Goal: Obtain resource: Download file/media

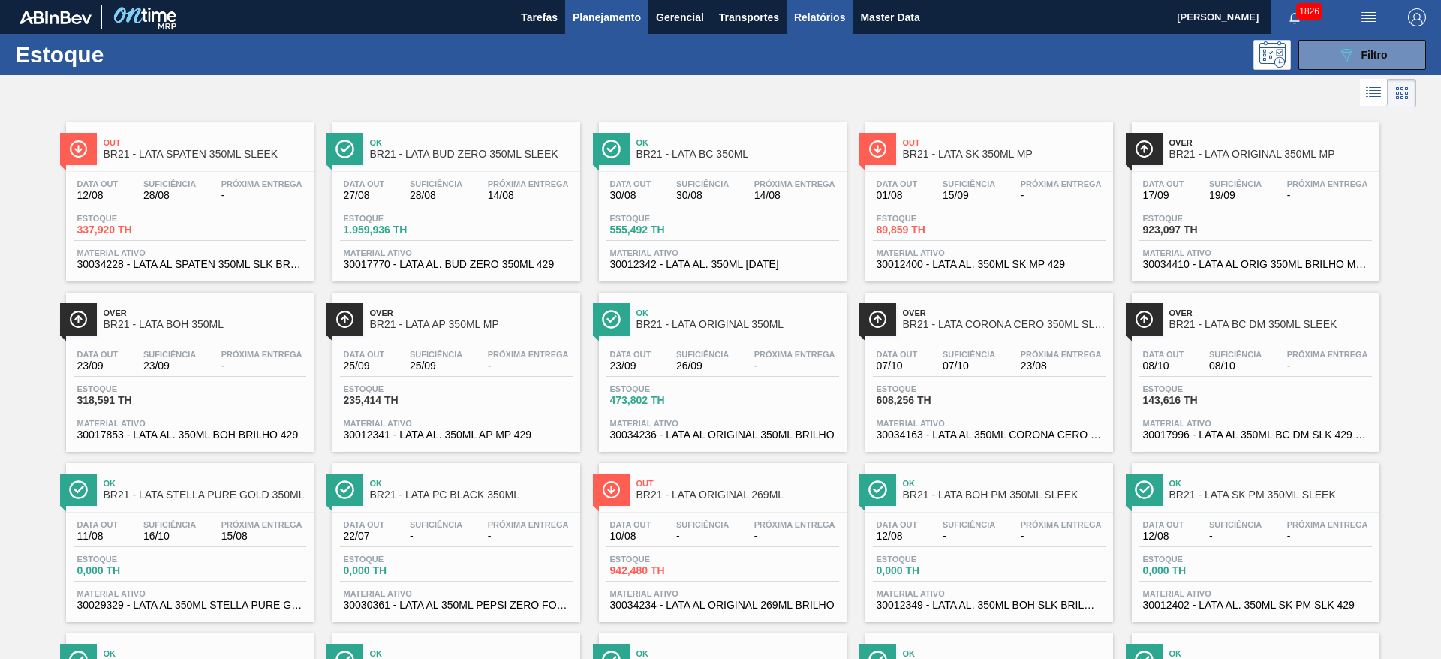
click at [830, 23] on span "Relatórios" at bounding box center [819, 17] width 51 height 18
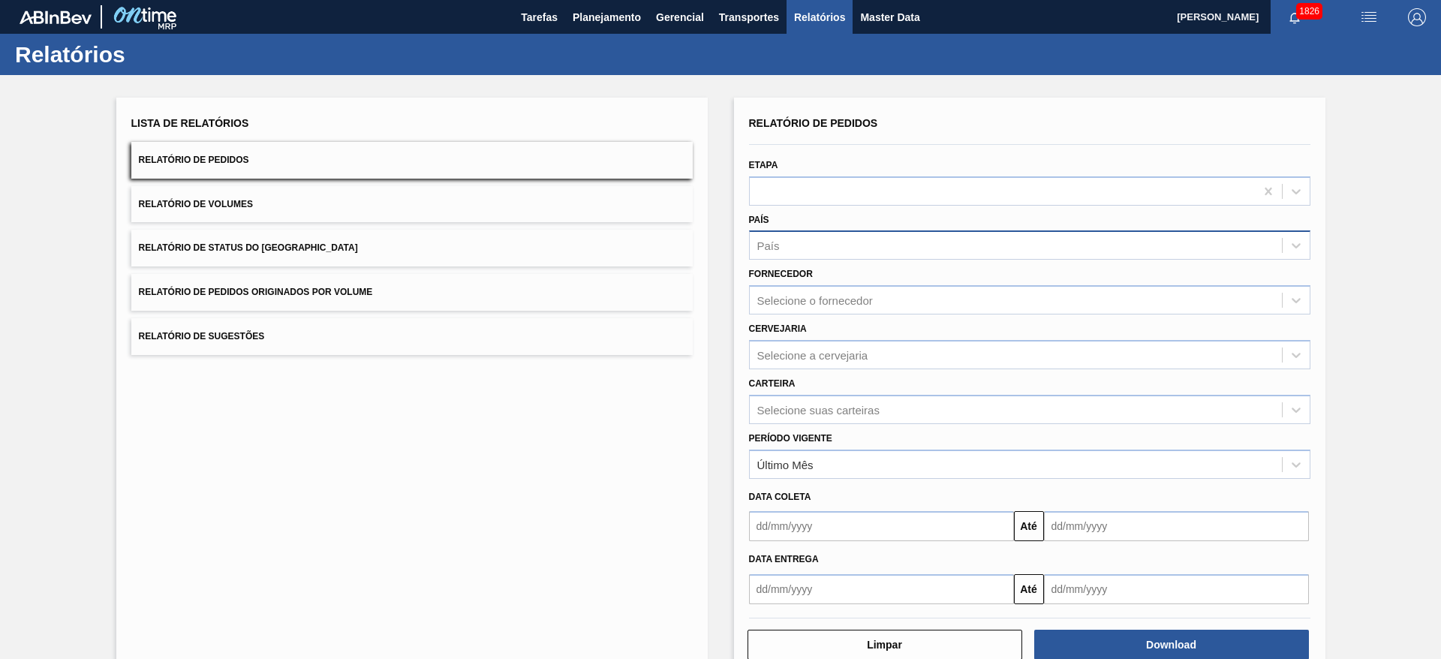
click at [782, 231] on div "País" at bounding box center [1030, 244] width 562 height 29
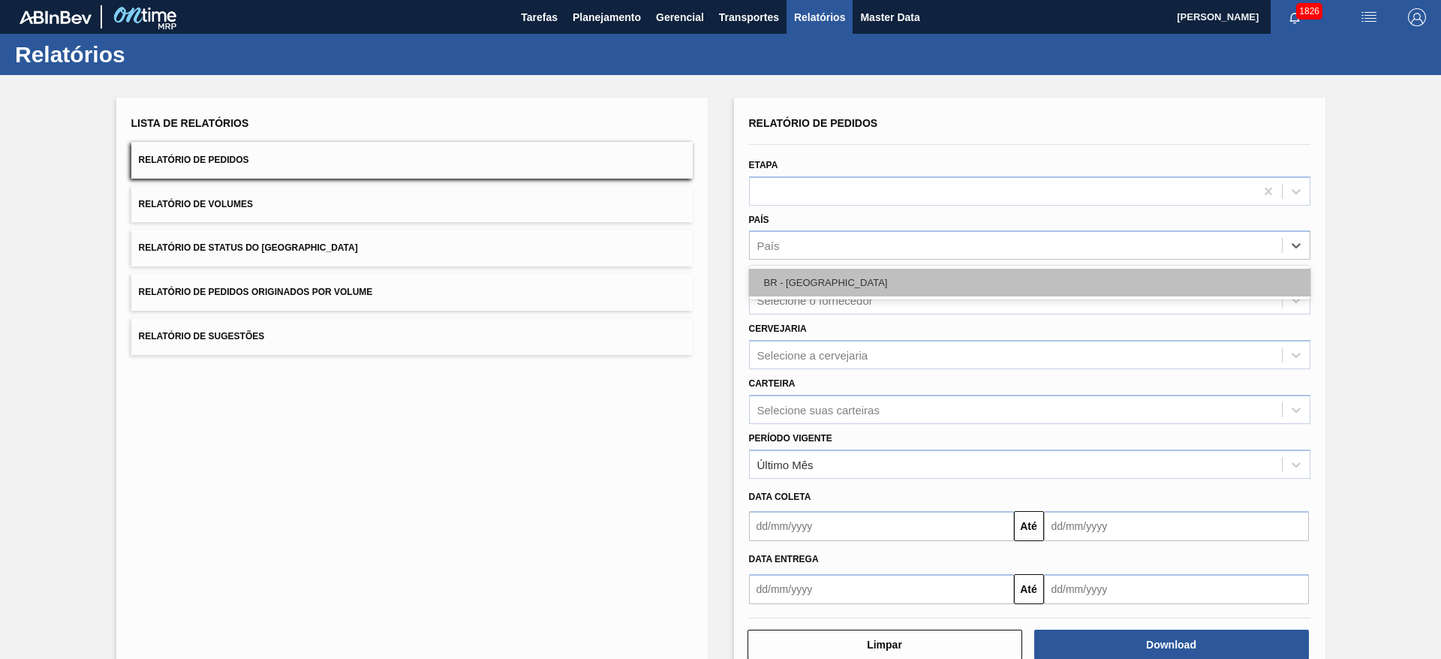
click at [804, 285] on div "BR - [GEOGRAPHIC_DATA]" at bounding box center [1030, 283] width 562 height 28
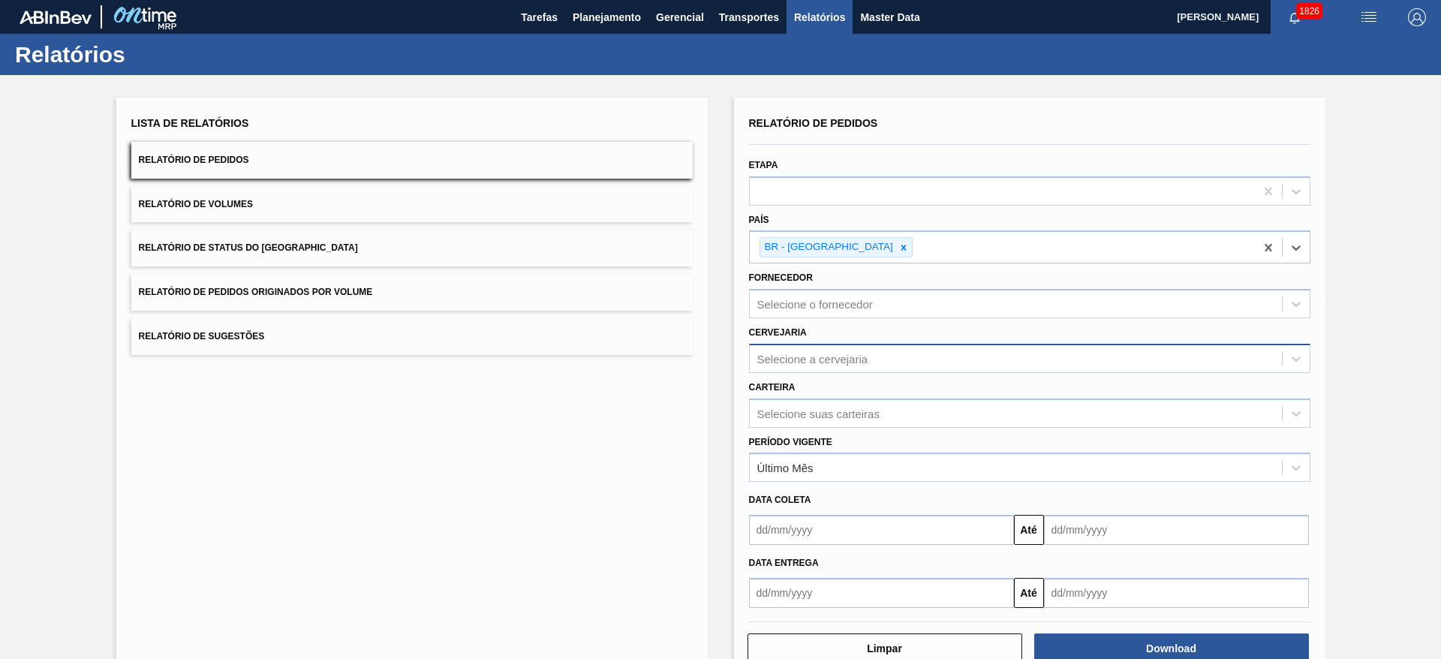
click at [806, 354] on div "Selecione a cervejaria" at bounding box center [812, 358] width 111 height 13
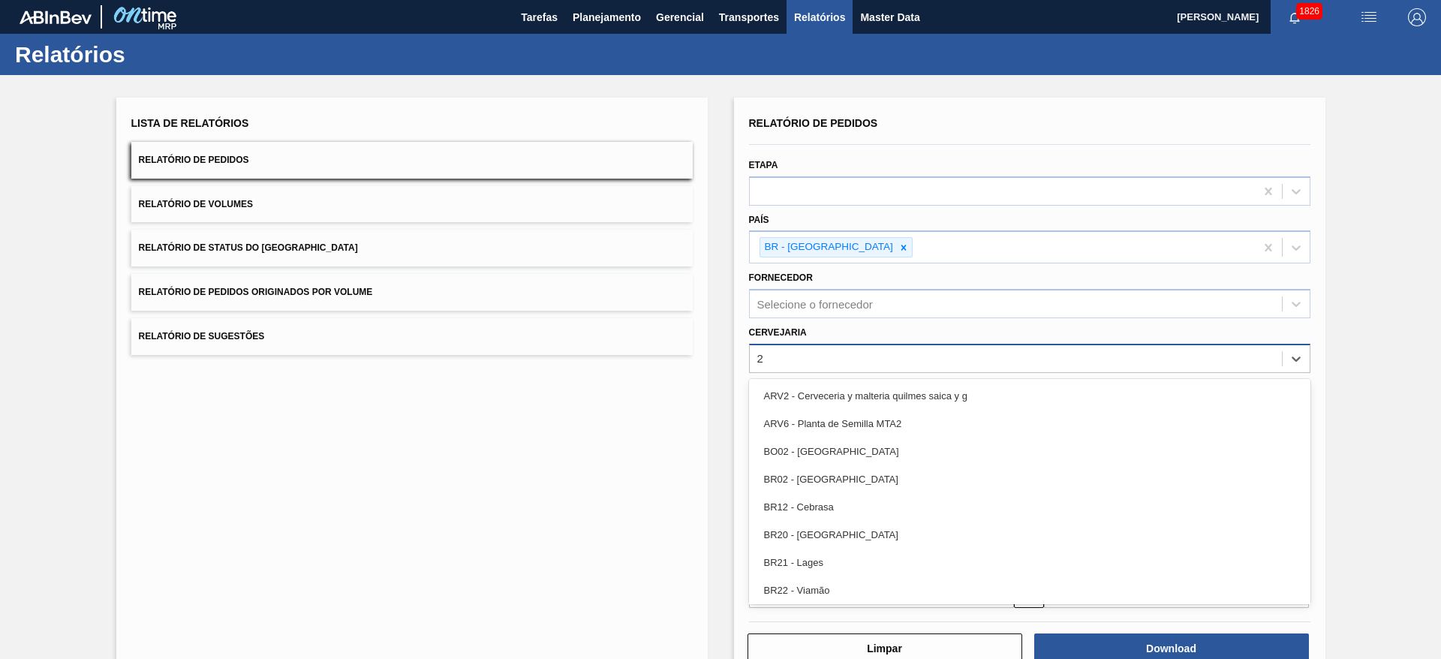
type input "21"
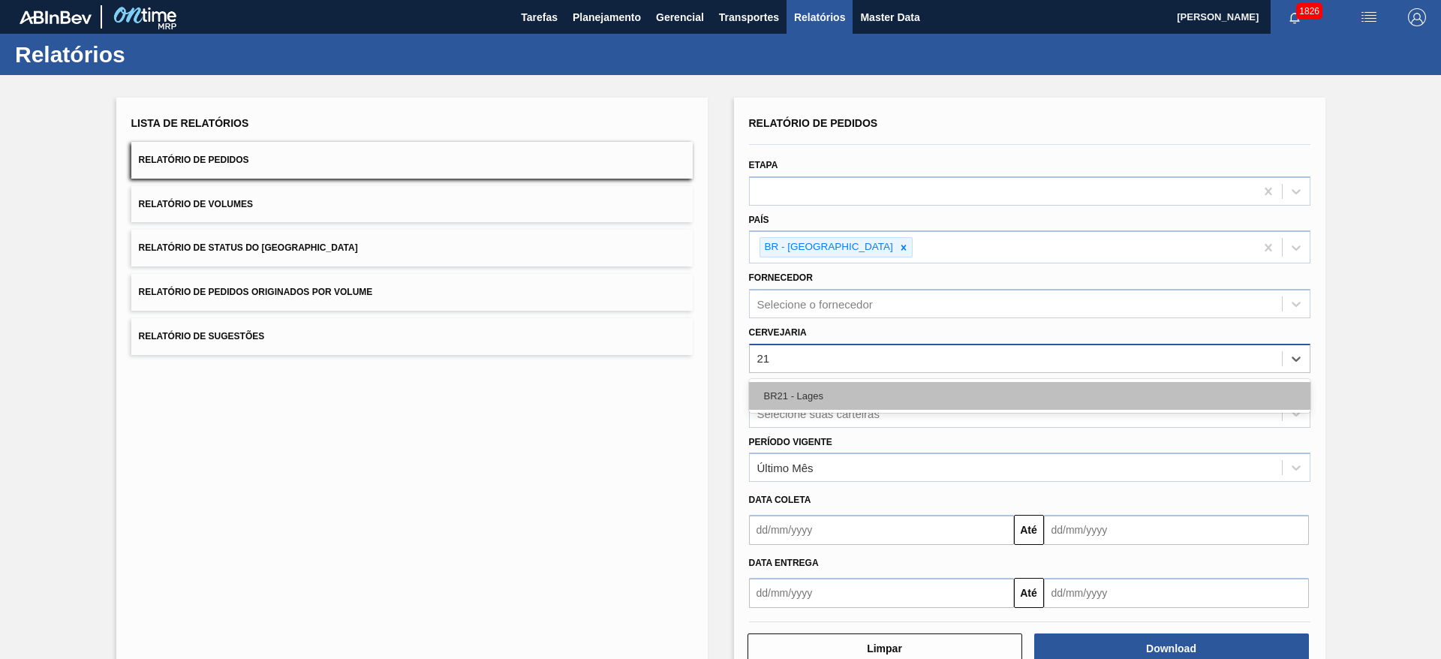
click at [797, 397] on div "BR21 - Lages" at bounding box center [1030, 396] width 562 height 28
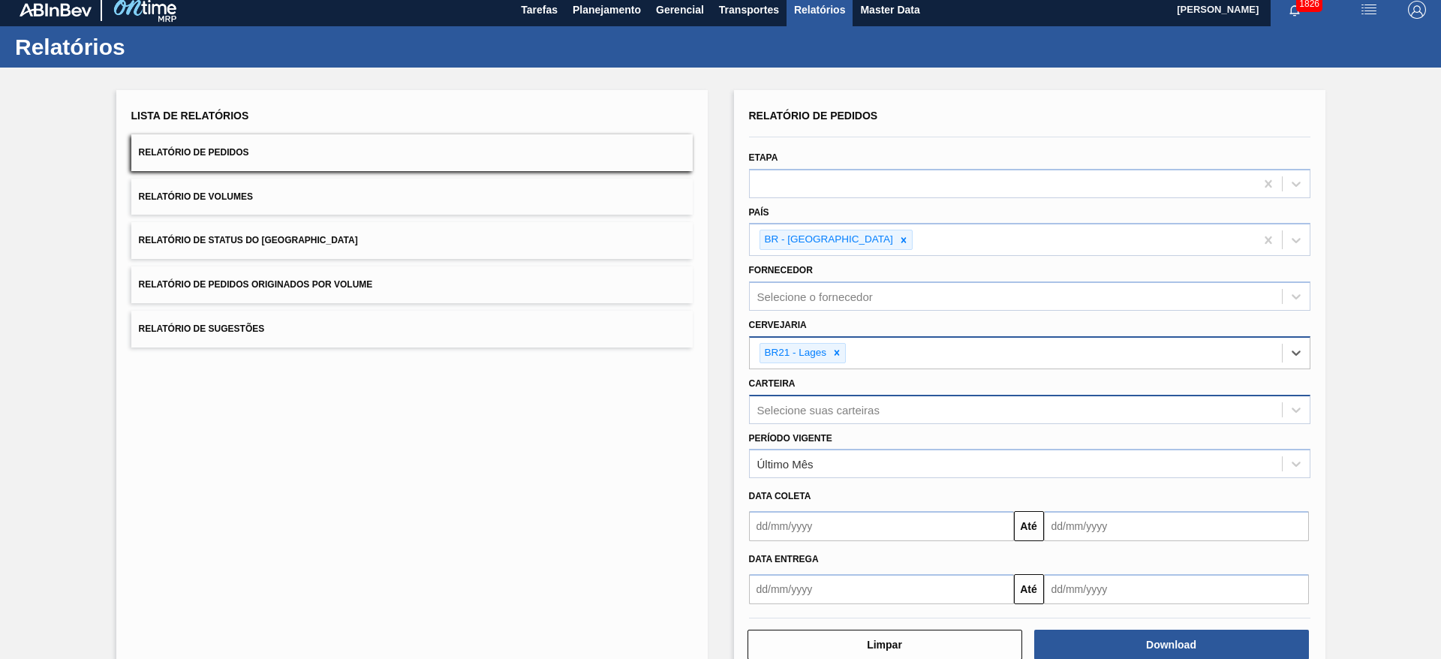
click at [829, 418] on div "Selecione suas carteiras" at bounding box center [1016, 410] width 532 height 22
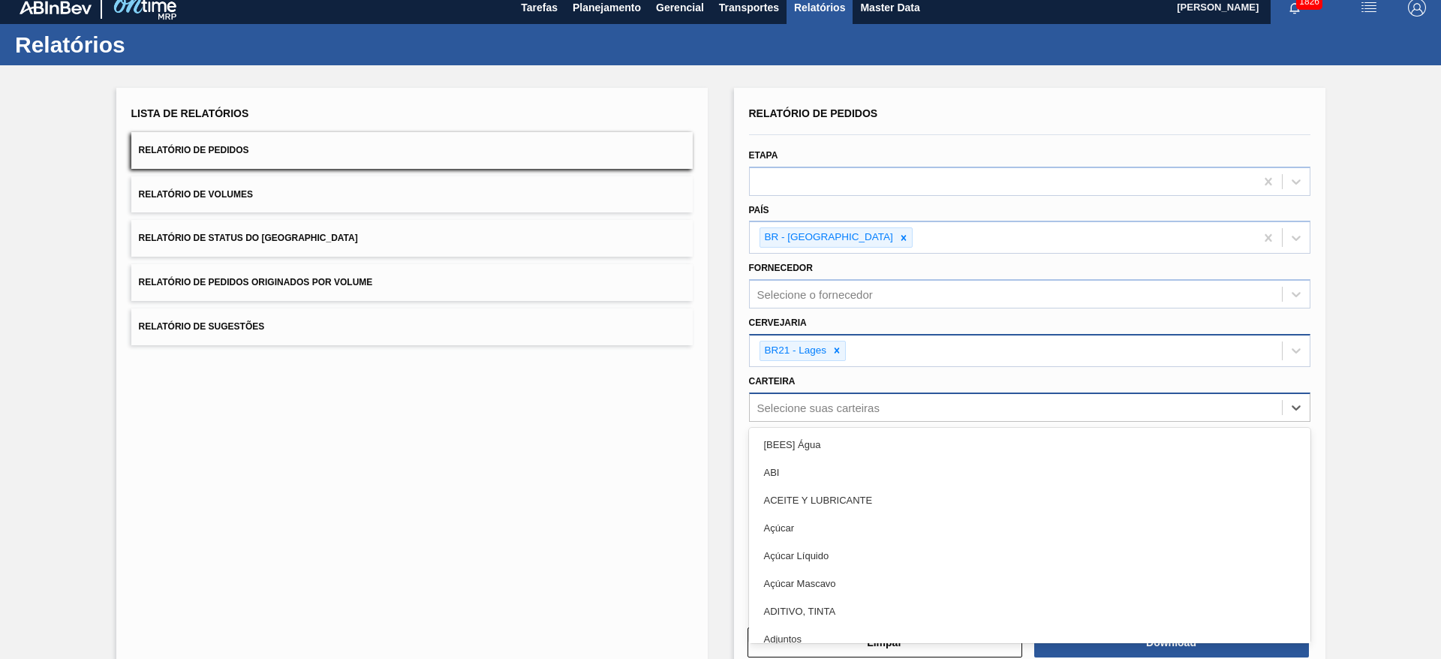
scroll to position [10, 0]
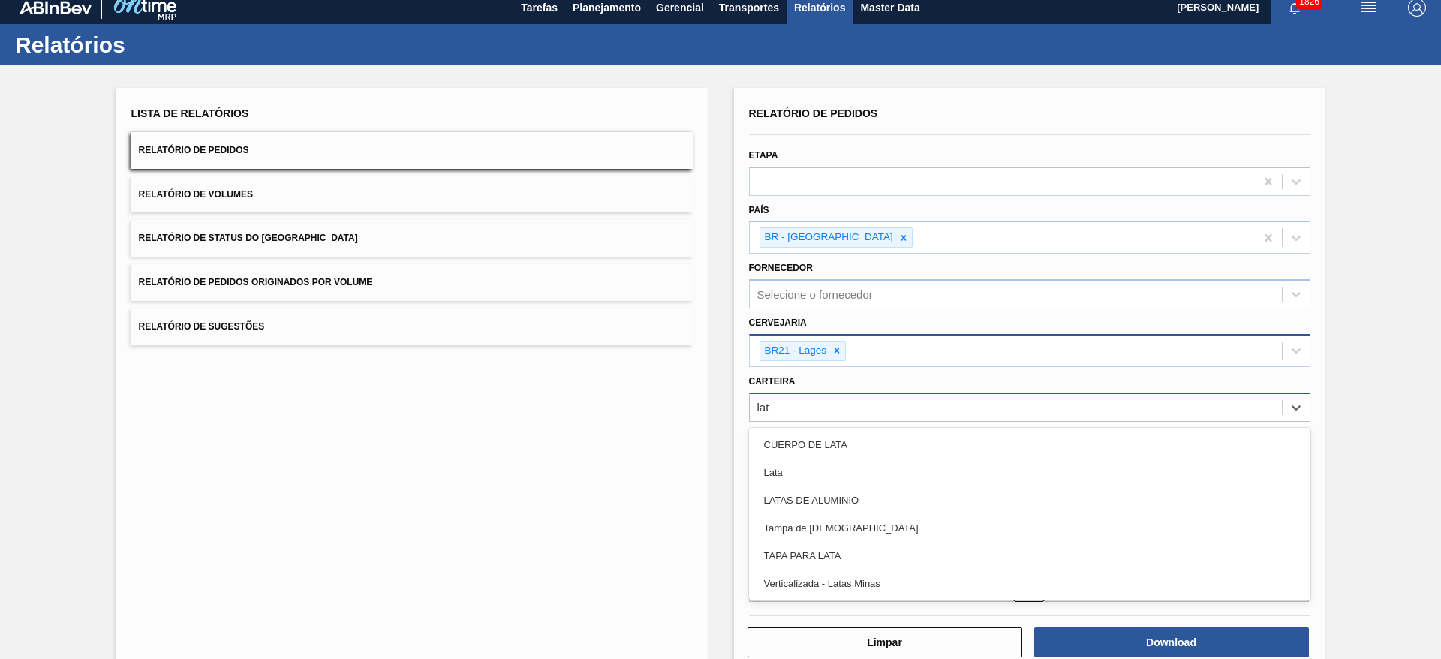
type input "lata"
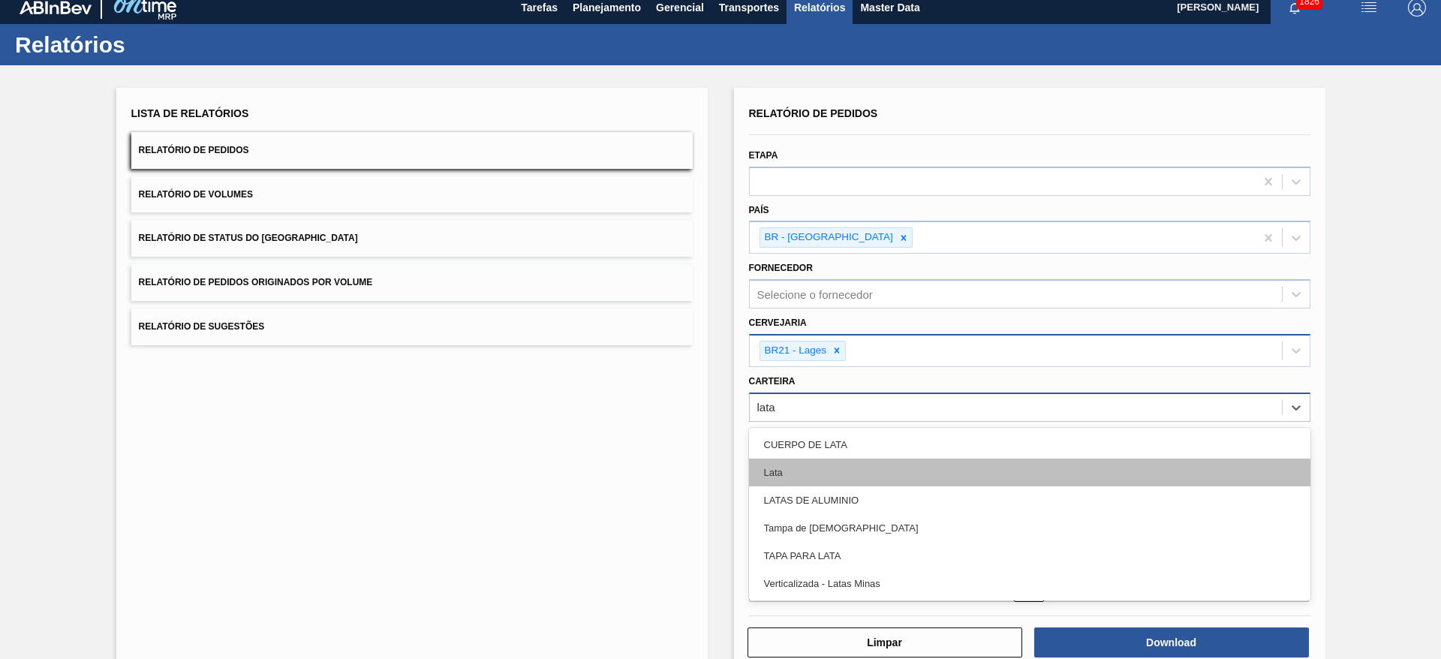
click at [773, 476] on div "Lata" at bounding box center [1030, 473] width 562 height 28
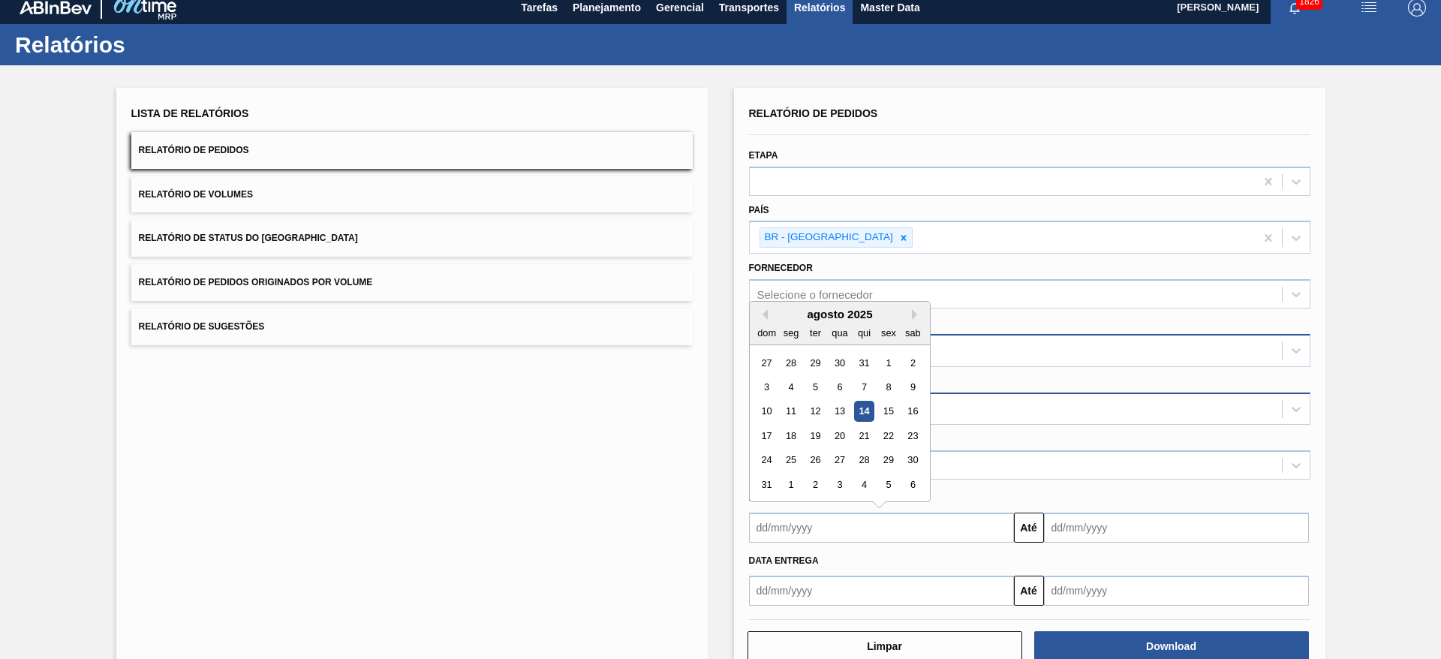
click at [804, 523] on input "text" at bounding box center [881, 528] width 265 height 30
click at [887, 365] on div "1" at bounding box center [888, 363] width 20 height 20
type input "01/08/2025"
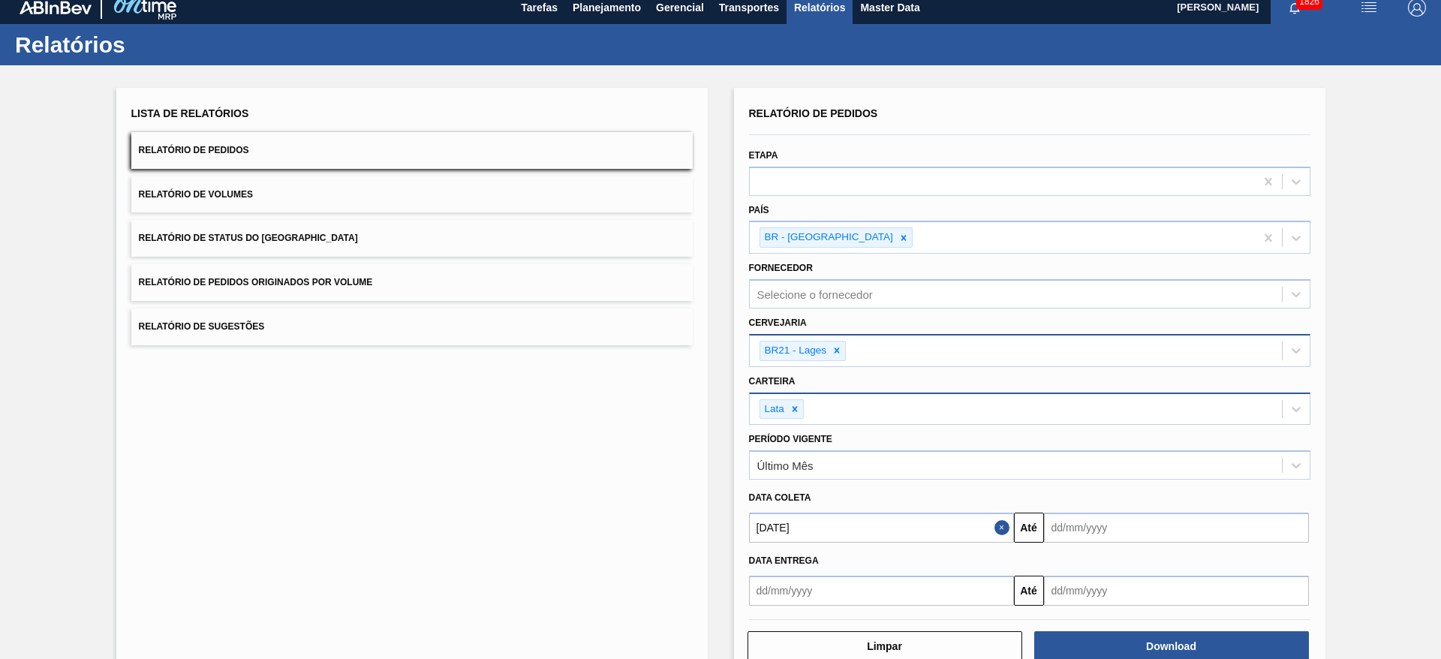
click at [1077, 529] on input "text" at bounding box center [1176, 528] width 265 height 30
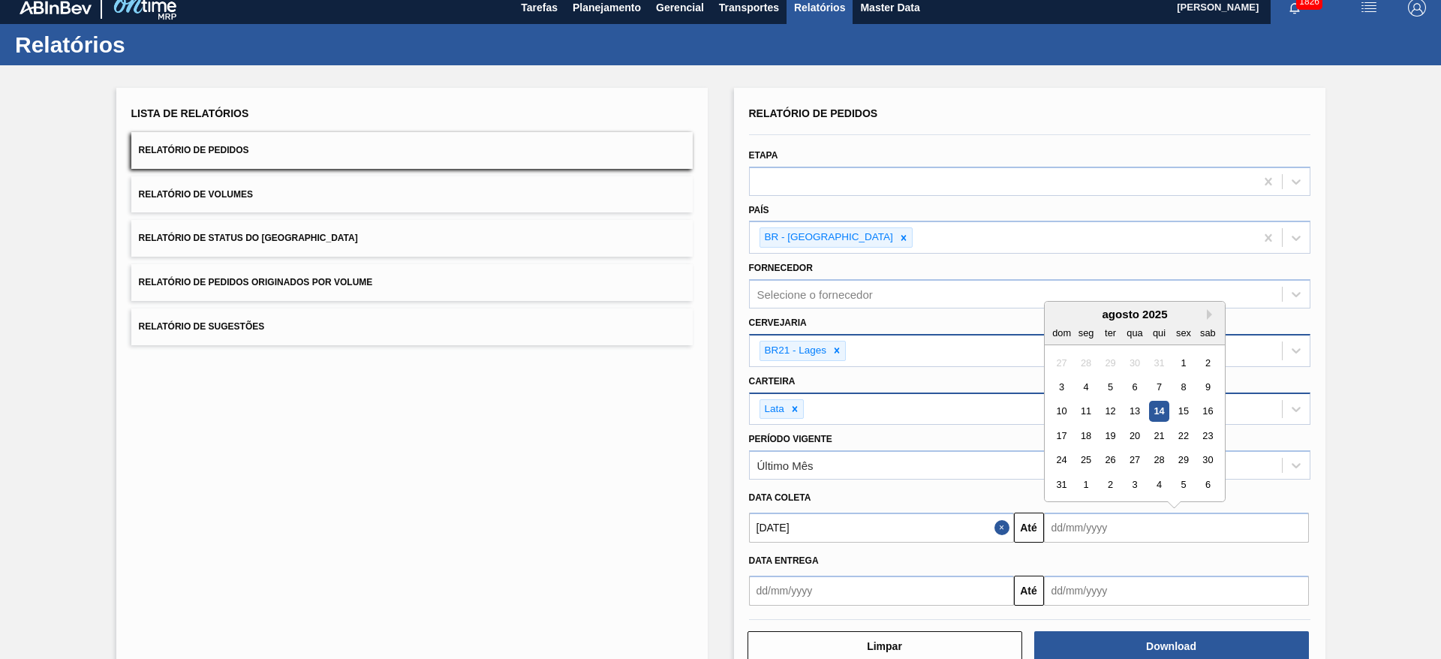
click at [1161, 415] on div "14" at bounding box center [1159, 412] width 20 height 20
type input "14/08/2025"
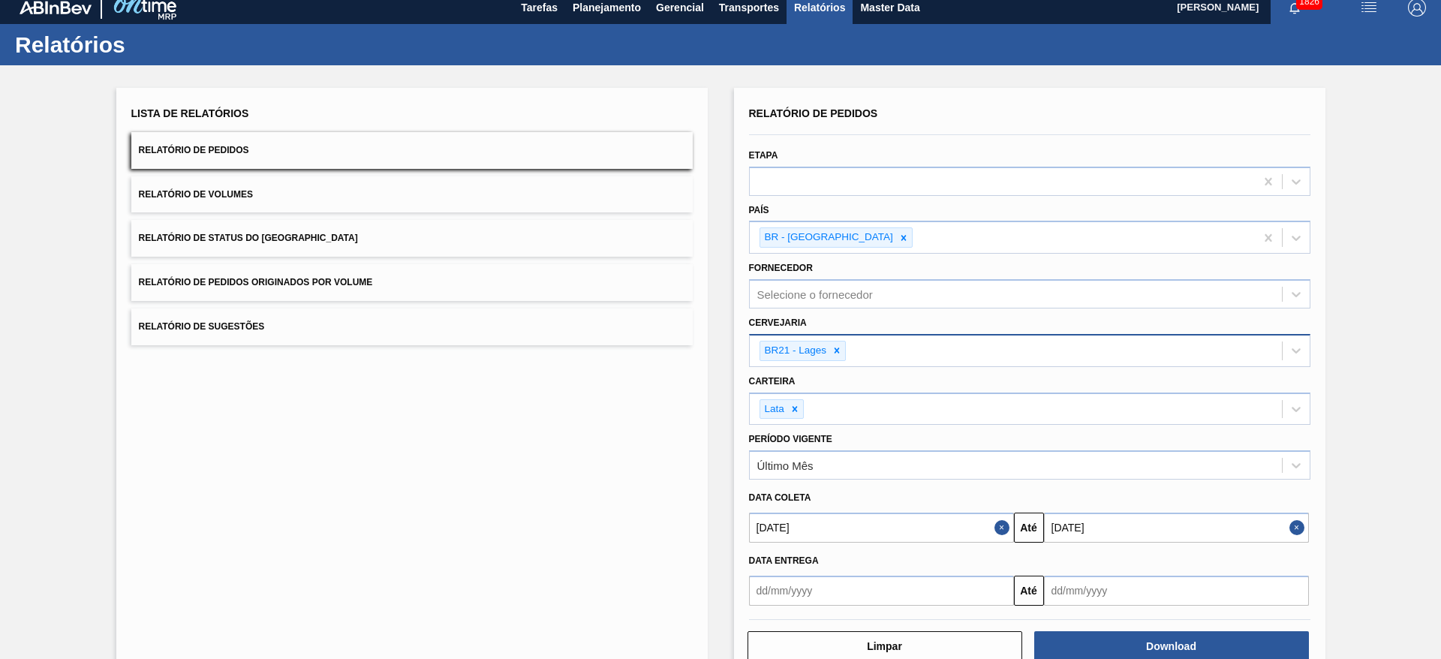
scroll to position [47, 0]
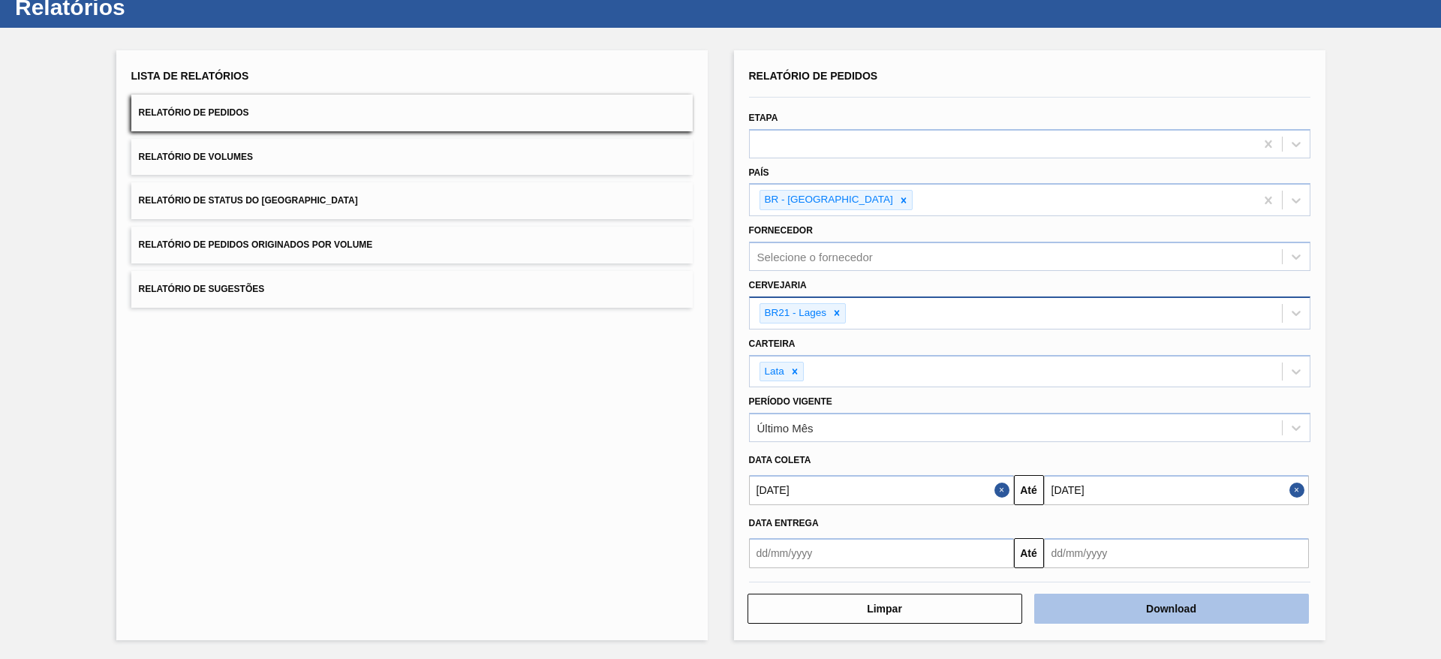
click at [1185, 607] on button "Download" at bounding box center [1172, 609] width 275 height 30
